Goal: Communication & Community: Answer question/provide support

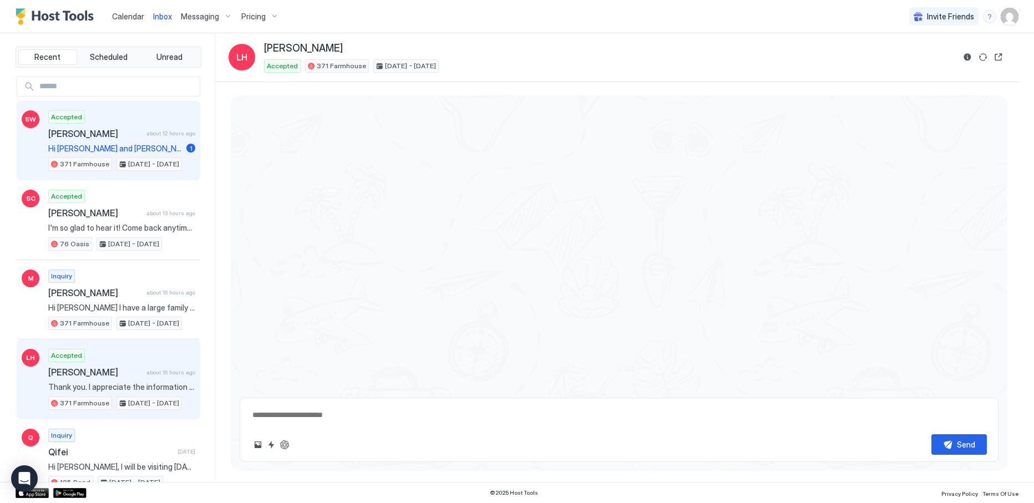
scroll to position [427, 0]
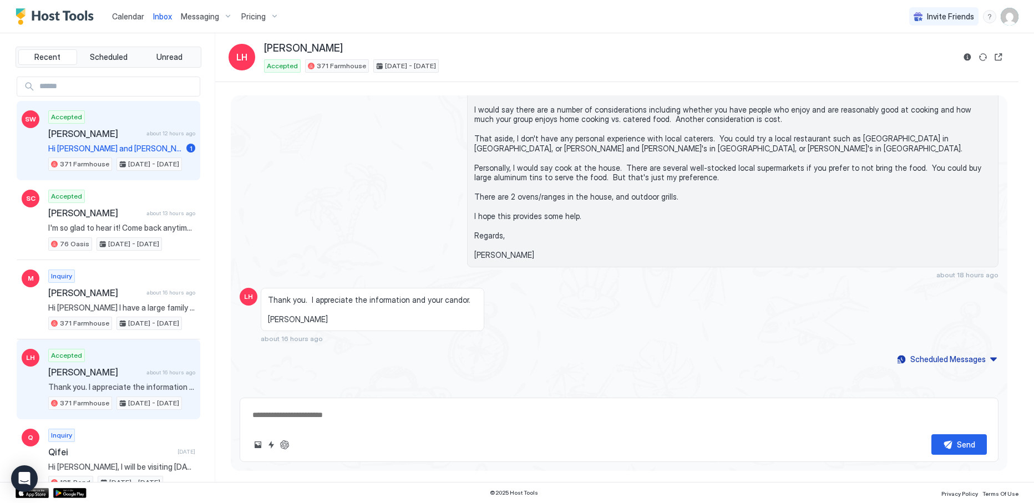
click at [64, 144] on span "Hi [PERSON_NAME] and [PERSON_NAME]- thank you for a wonderful stay! Confirming …" at bounding box center [115, 149] width 134 height 10
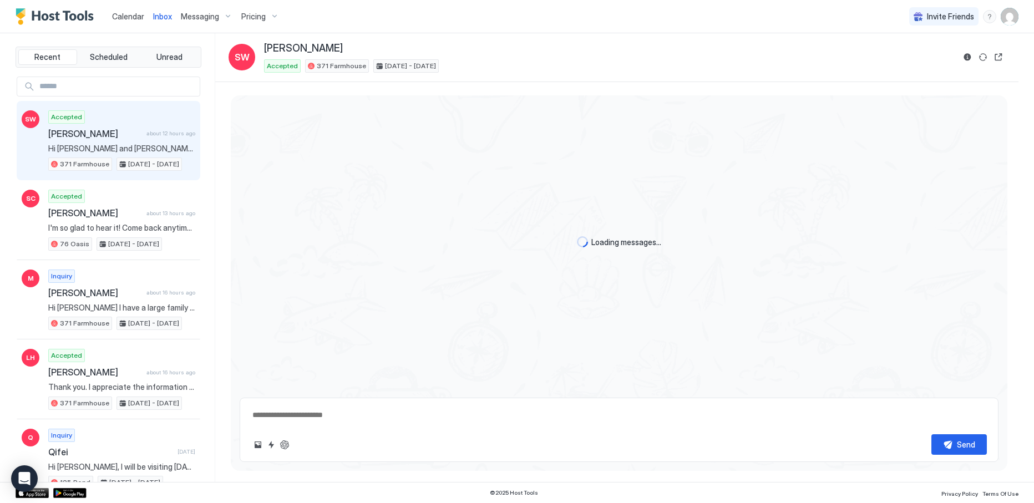
scroll to position [5053, 0]
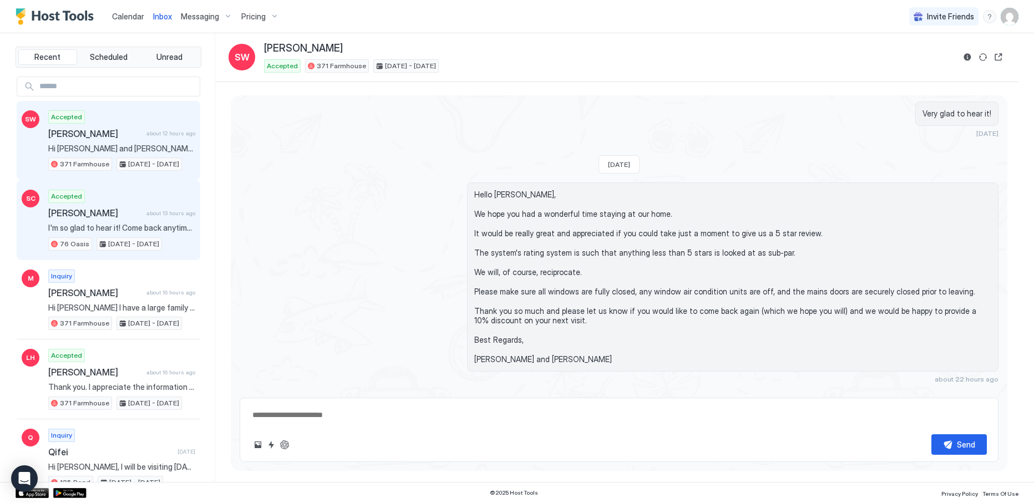
click at [73, 210] on span "[PERSON_NAME]" at bounding box center [95, 213] width 94 height 11
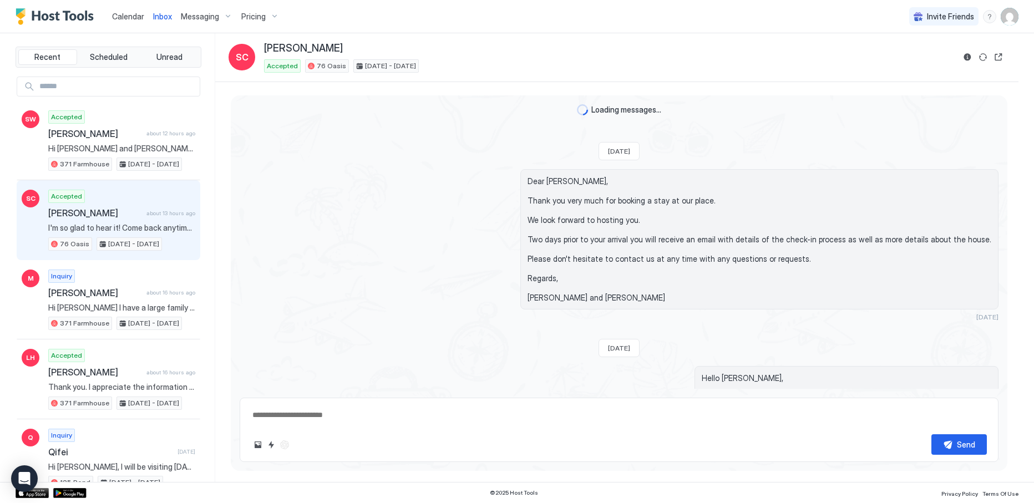
scroll to position [4504, 0]
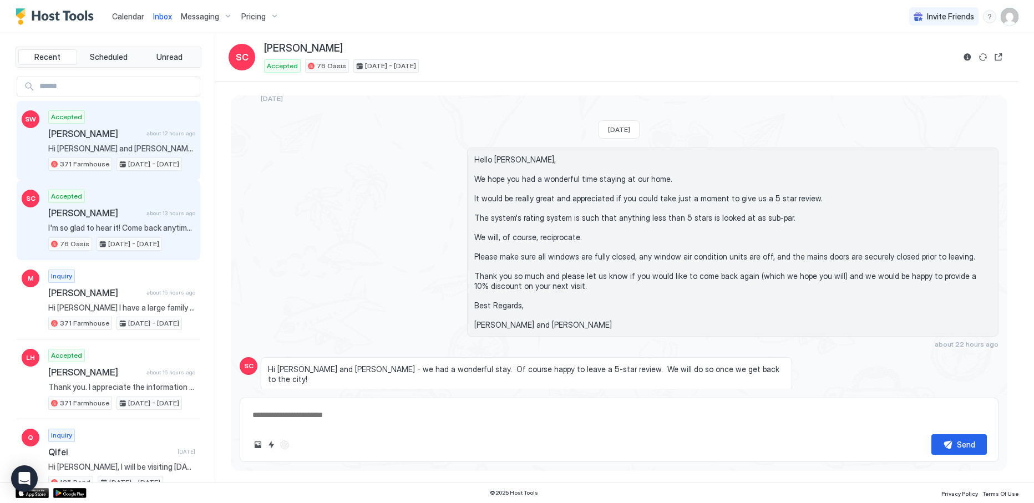
click at [103, 138] on span "[PERSON_NAME]" at bounding box center [95, 133] width 94 height 11
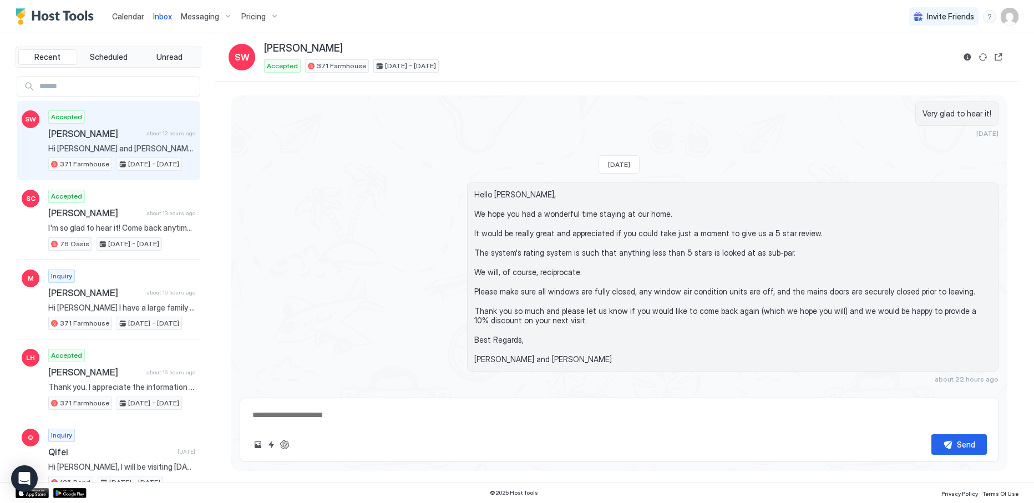
click at [125, 17] on span "Calendar" at bounding box center [128, 16] width 32 height 9
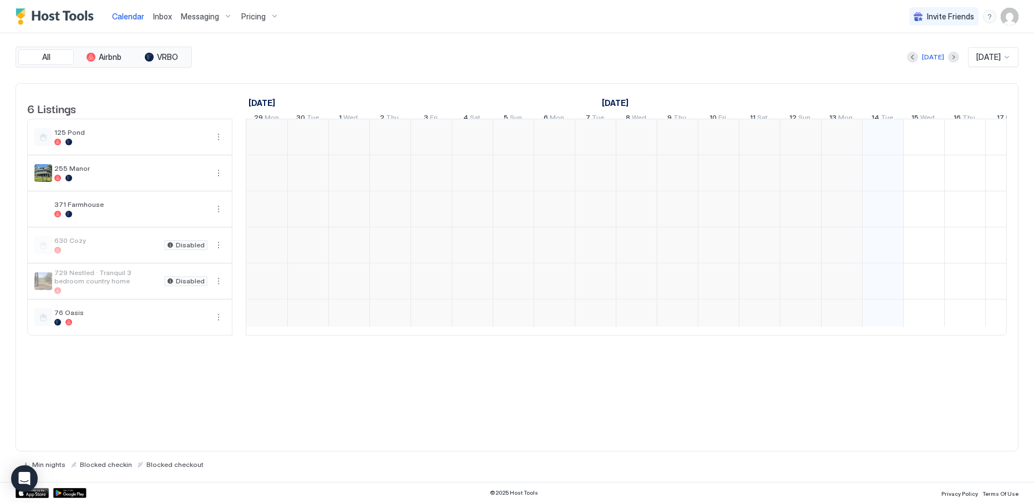
scroll to position [0, 616]
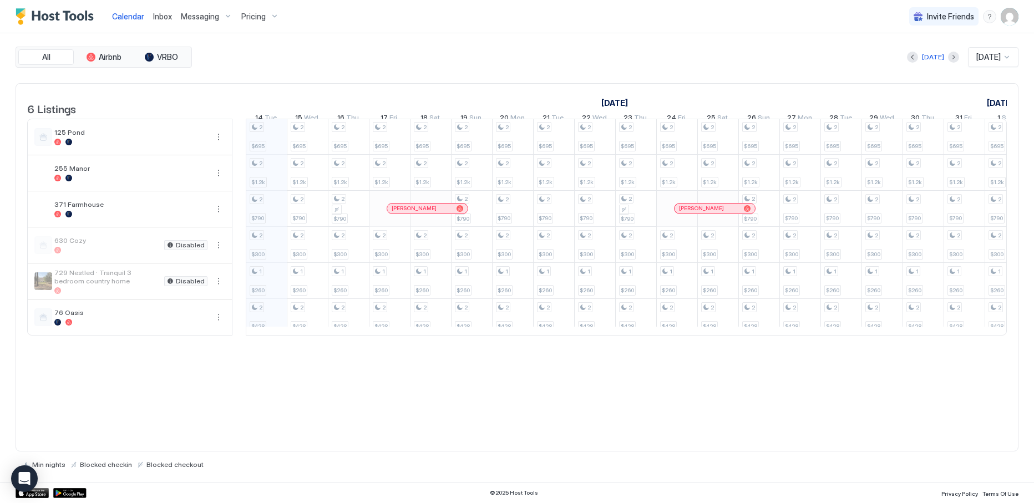
click at [406, 212] on div "[PERSON_NAME]" at bounding box center [428, 208] width 72 height 7
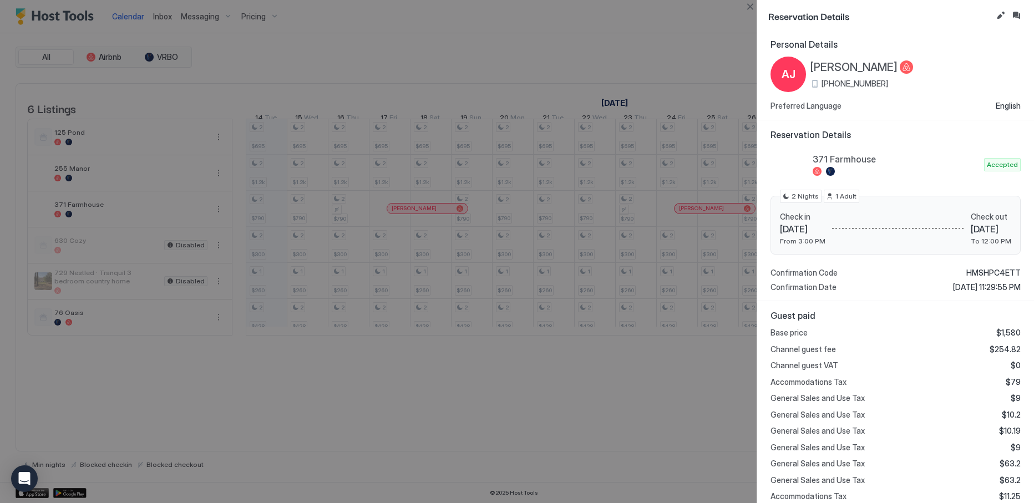
scroll to position [0, 0]
click at [750, 1] on button "Close" at bounding box center [750, 6] width 13 height 13
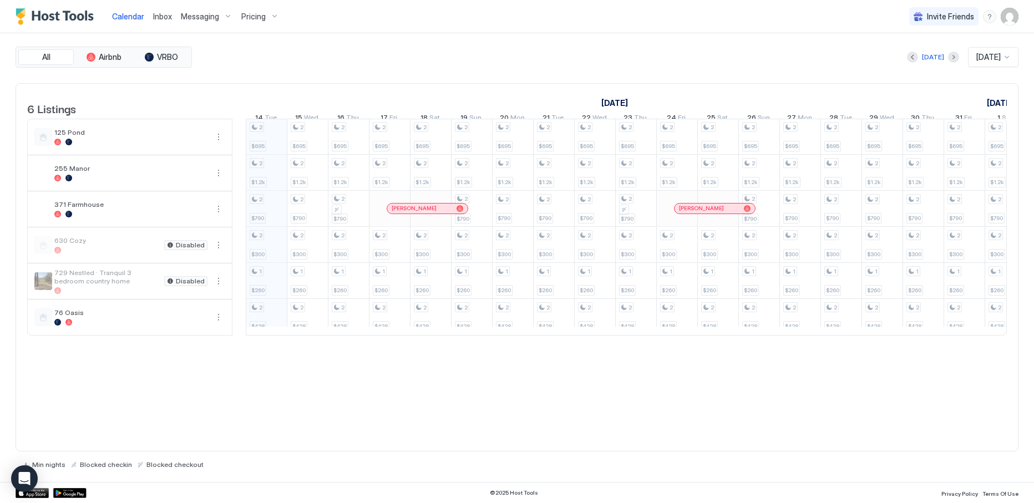
click at [159, 13] on span "Inbox" at bounding box center [162, 16] width 19 height 9
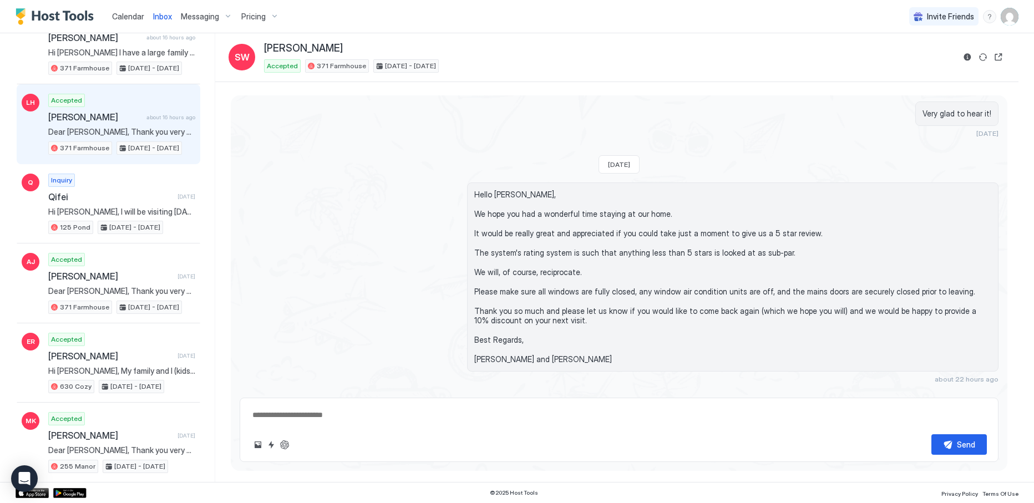
scroll to position [277, 0]
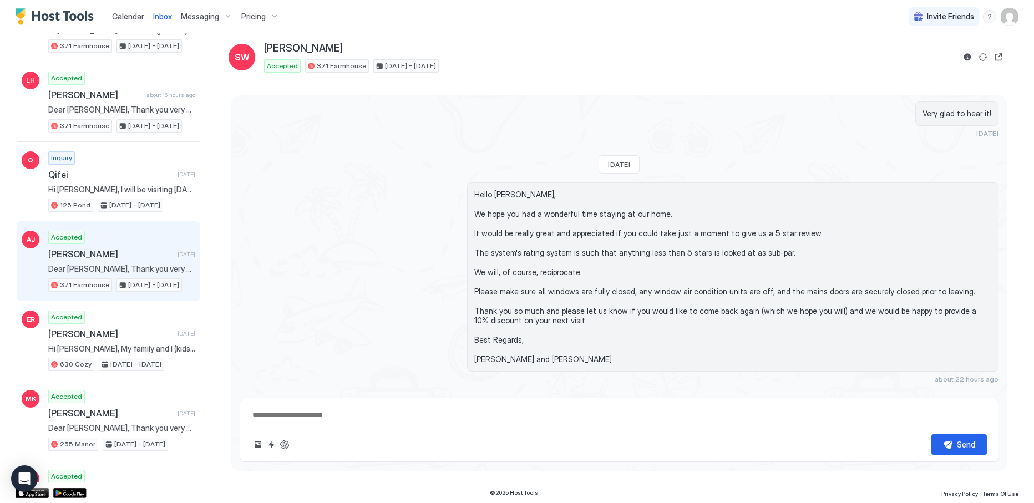
click at [87, 264] on span "Dear [PERSON_NAME], Thank you very much for booking a stay at our place. We loo…" at bounding box center [121, 269] width 147 height 10
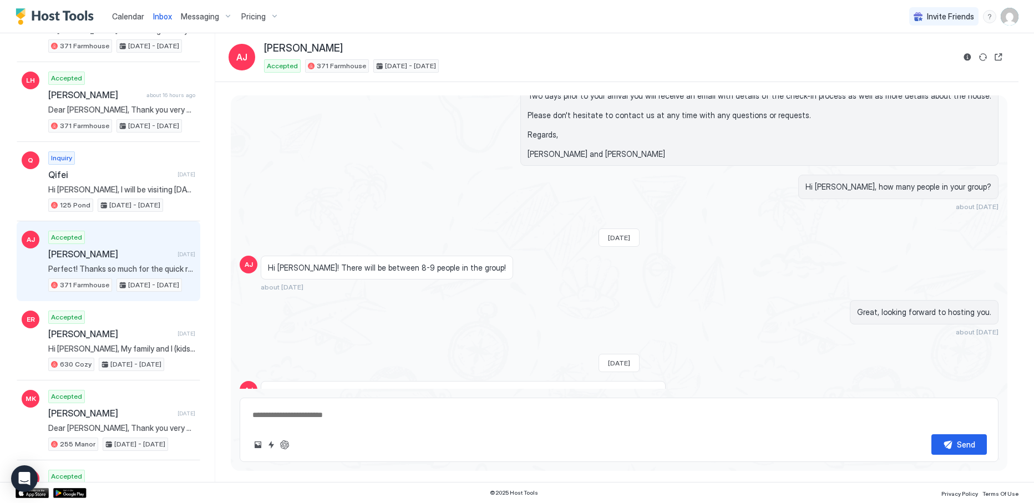
scroll to position [111, 0]
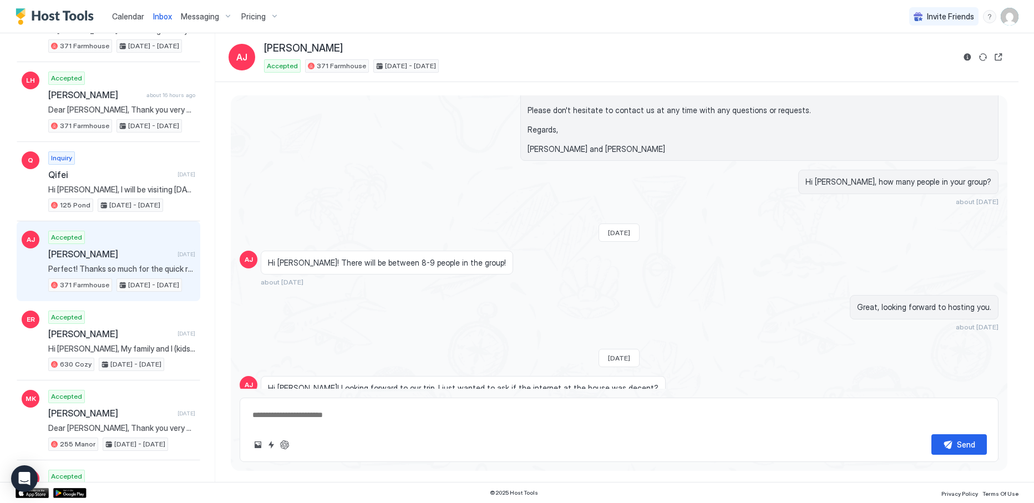
type textarea "*"
click at [127, 17] on span "Calendar" at bounding box center [128, 16] width 32 height 9
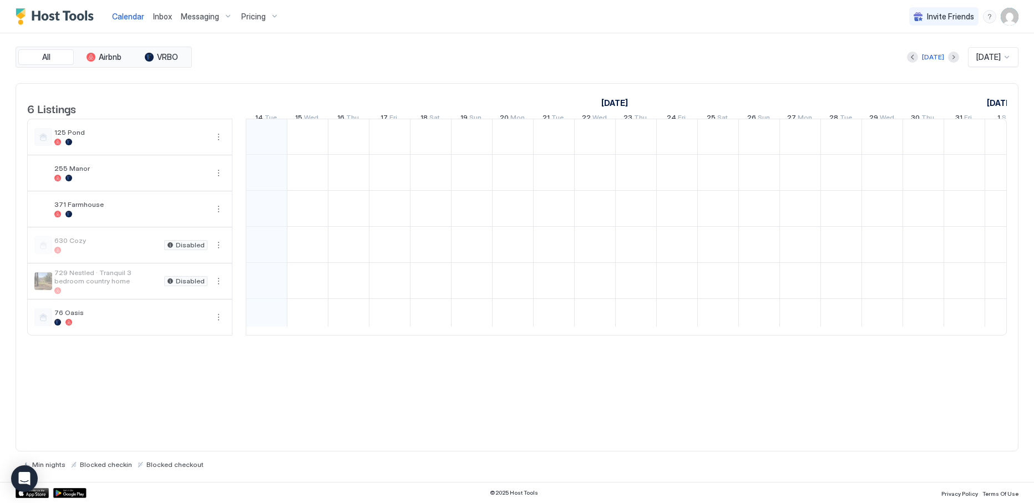
scroll to position [0, 616]
